Goal: Navigation & Orientation: Go to known website

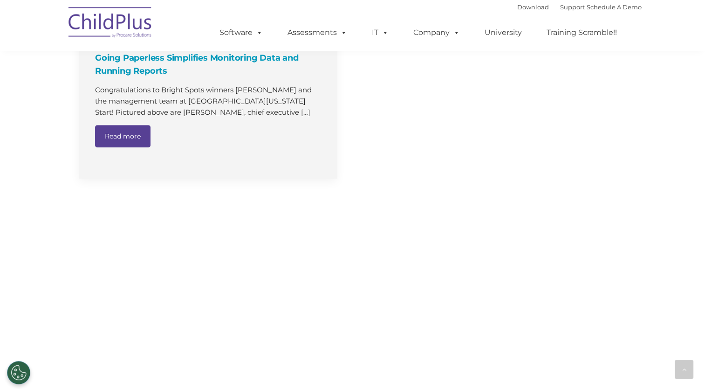
select select "MEDIUM"
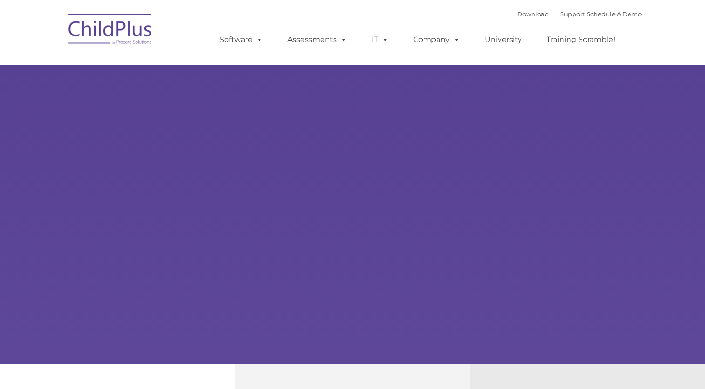
type input ""
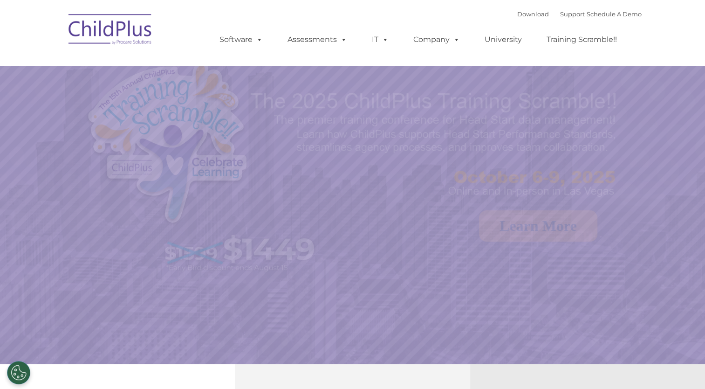
select select "MEDIUM"
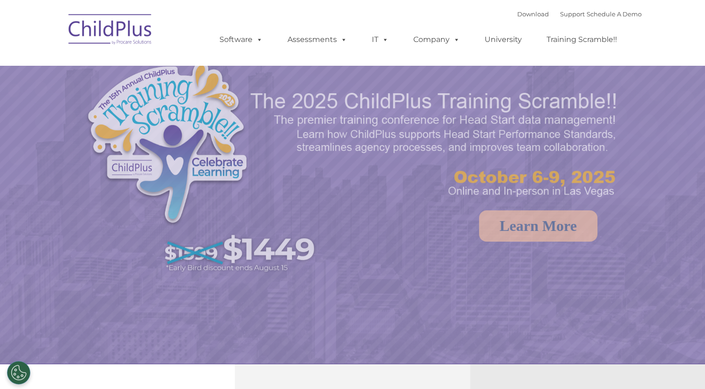
select select "MEDIUM"
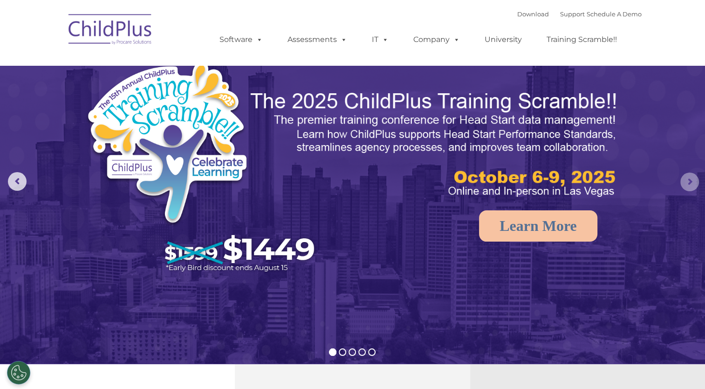
click at [684, 180] on rs-arrow at bounding box center [689, 181] width 19 height 19
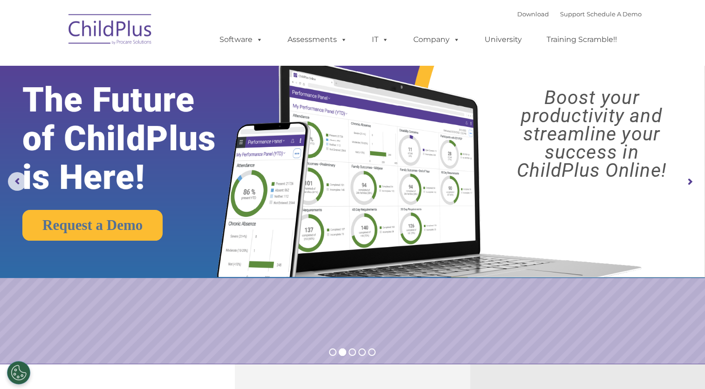
click at [691, 180] on rs-arrow at bounding box center [689, 181] width 19 height 19
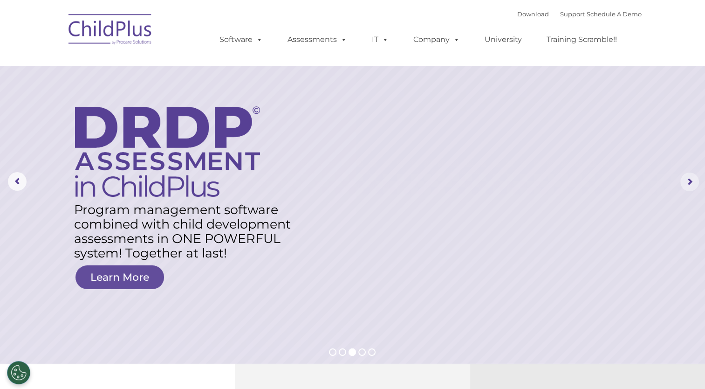
click at [691, 180] on rs-arrow at bounding box center [689, 181] width 19 height 19
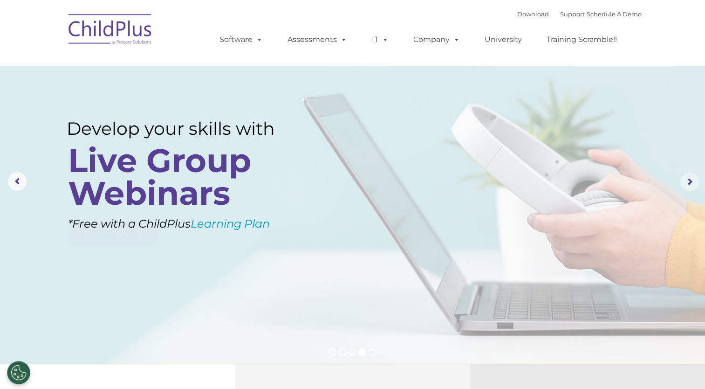
click at [691, 180] on rs-arrow at bounding box center [689, 181] width 19 height 19
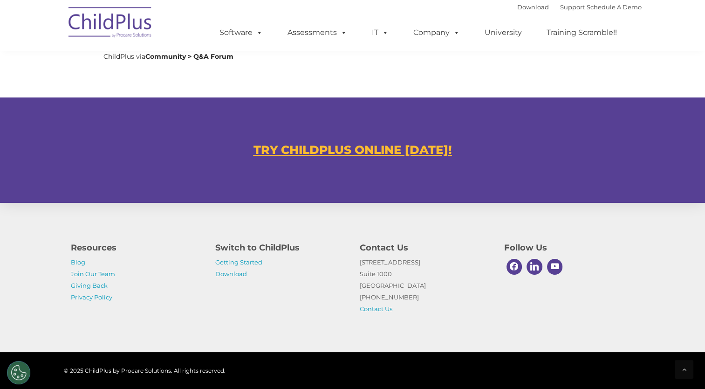
scroll to position [522, 0]
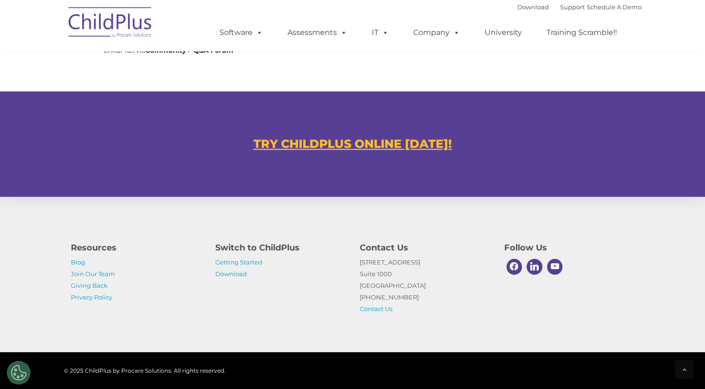
click at [277, 144] on u "TRY CHILDPLUS ONLINE [DATE]!" at bounding box center [353, 144] width 199 height 14
